Goal: Task Accomplishment & Management: Manage account settings

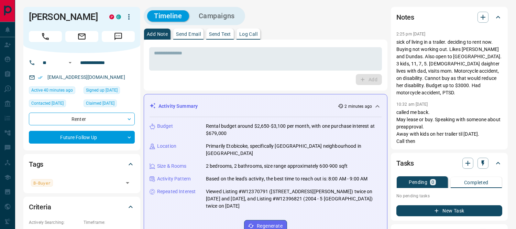
click at [129, 17] on icon "button" at bounding box center [128, 17] width 1 height 6
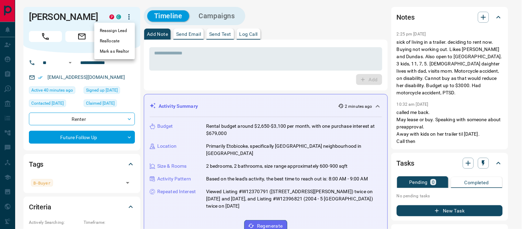
click at [114, 40] on li "Reallocate" at bounding box center [114, 41] width 41 height 10
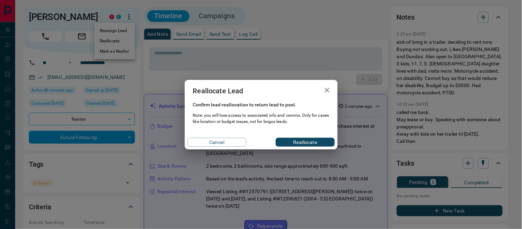
click at [327, 91] on icon "button" at bounding box center [327, 90] width 8 height 8
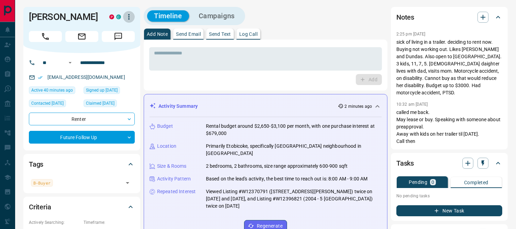
click at [126, 15] on icon "button" at bounding box center [129, 17] width 8 height 8
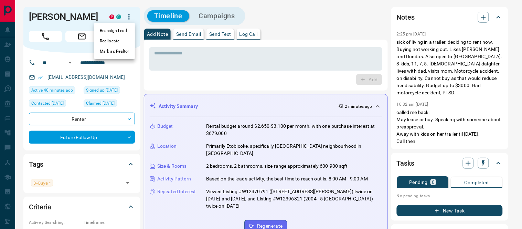
click at [112, 29] on li "Reassign Lead" at bounding box center [114, 30] width 41 height 10
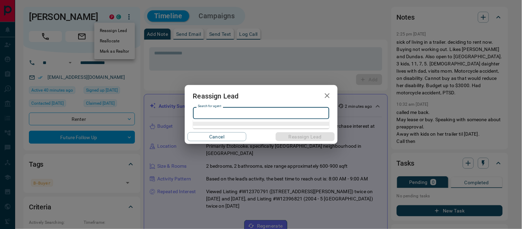
click at [234, 115] on input "Search for agent" at bounding box center [260, 113] width 131 height 8
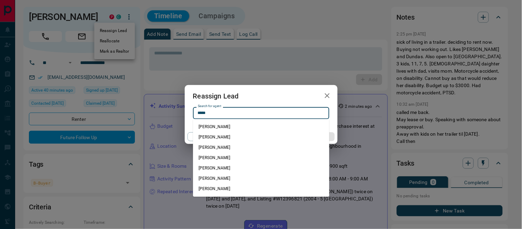
click at [226, 134] on li "[PERSON_NAME]" at bounding box center [261, 137] width 136 height 10
type input "**********"
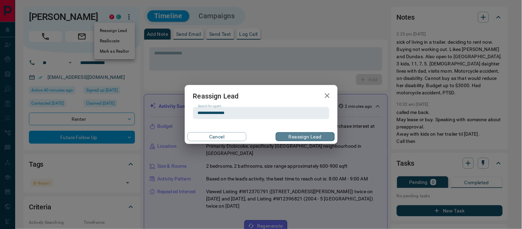
click at [301, 134] on button "Reassign Lead" at bounding box center [305, 136] width 59 height 9
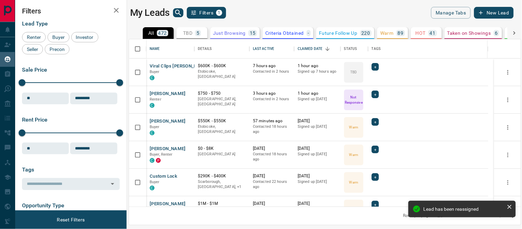
scroll to position [161, 386]
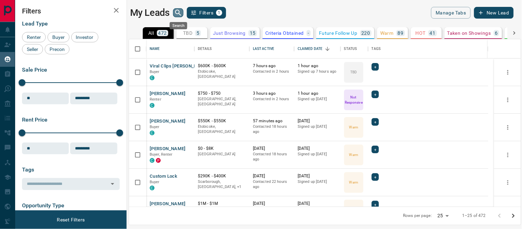
click at [175, 12] on icon "search button" at bounding box center [178, 13] width 8 height 8
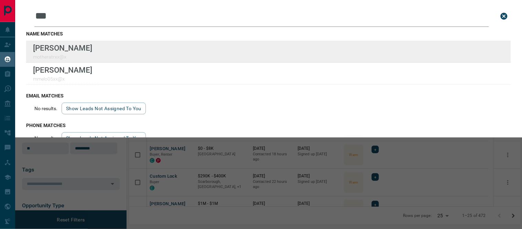
type input "***"
